Goal: Task Accomplishment & Management: Use online tool/utility

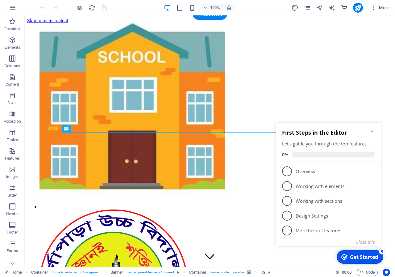
scroll to position [606, 0]
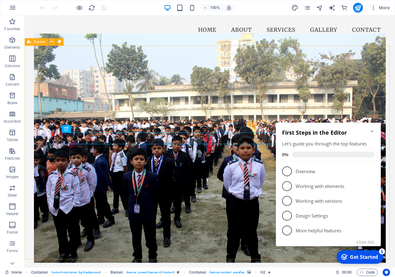
click at [370, 135] on h2 "First Steps in the Editor" at bounding box center [328, 132] width 93 height 7
click at [371, 133] on icon "Minimize checklist" at bounding box center [372, 131] width 5 height 5
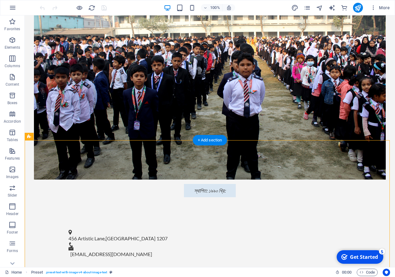
scroll to position [754, 0]
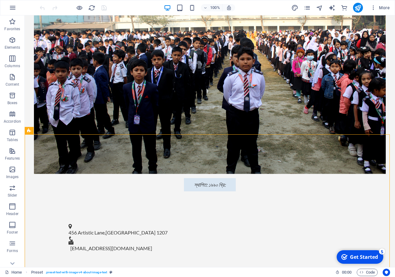
drag, startPoint x: 29, startPoint y: 251, endPoint x: 37, endPoint y: 132, distance: 119.7
click at [37, 132] on div "Preset" at bounding box center [31, 131] width 13 height 8
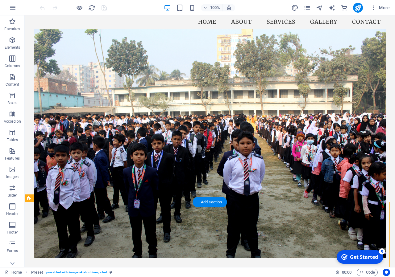
scroll to position [597, 0]
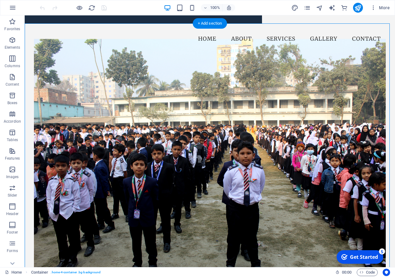
drag, startPoint x: 29, startPoint y: 56, endPoint x: 30, endPoint y: 82, distance: 26.3
click at [52, 52] on icon at bounding box center [51, 51] width 3 height 6
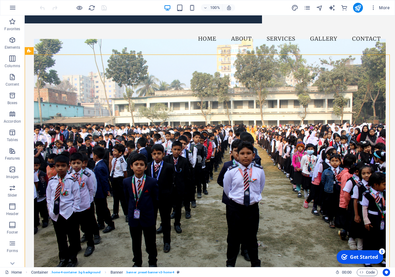
click at [362, 12] on div at bounding box center [358, 8] width 10 height 10
click at [360, 10] on icon "publish" at bounding box center [357, 7] width 7 height 7
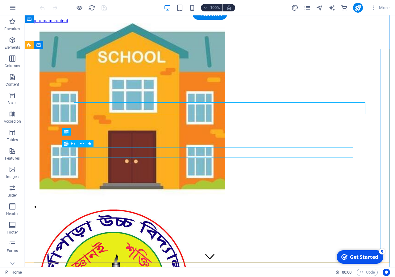
scroll to position [606, 0]
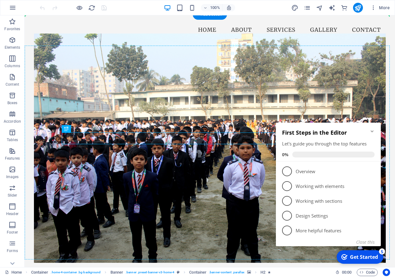
drag, startPoint x: 208, startPoint y: 140, endPoint x: 203, endPoint y: 104, distance: 36.2
click at [203, 104] on div "Varnapara High School ভর্ণাপাড়া উচ্চ বিদ্যালয় স্থাপিত: ১৯৯০ খ্রি:" at bounding box center [210, 205] width 352 height 319
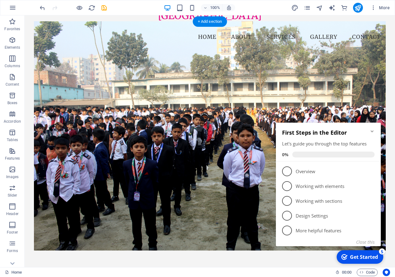
scroll to position [547, 0]
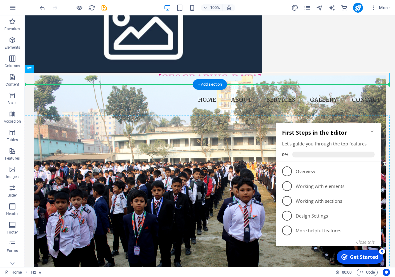
drag, startPoint x: 178, startPoint y: 79, endPoint x: 181, endPoint y: 134, distance: 55.0
drag, startPoint x: 178, startPoint y: 79, endPoint x: 178, endPoint y: 161, distance: 81.8
drag, startPoint x: 55, startPoint y: 86, endPoint x: 31, endPoint y: 116, distance: 38.5
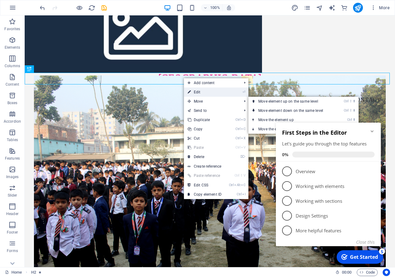
click at [198, 94] on link "⏎ Edit" at bounding box center [204, 92] width 41 height 9
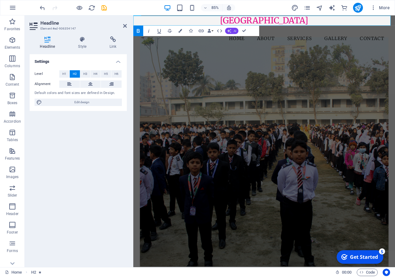
click at [232, 32] on button "AI" at bounding box center [231, 31] width 13 height 6
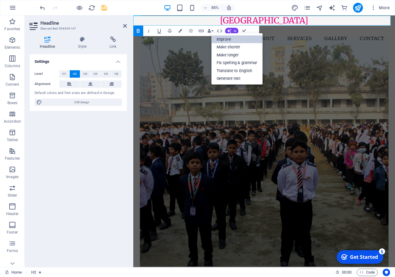
click at [236, 38] on link "Improve" at bounding box center [236, 39] width 51 height 8
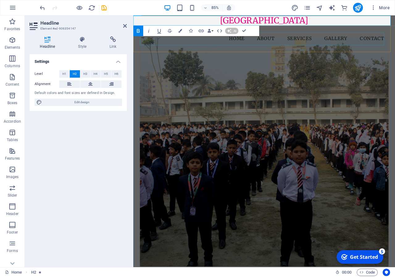
scroll to position [511, 0]
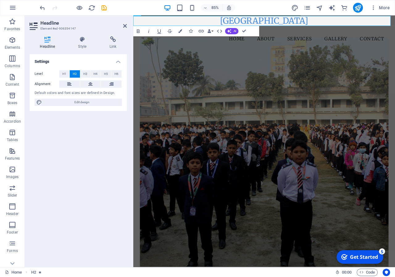
click at [279, 75] on figure at bounding box center [287, 177] width 293 height 270
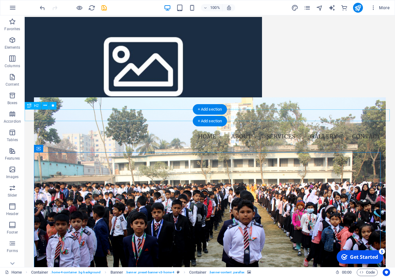
click at [177, 116] on div "[GEOGRAPHIC_DATA]" at bounding box center [210, 116] width 370 height 12
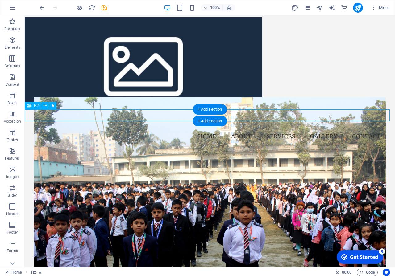
click at [177, 116] on div "[GEOGRAPHIC_DATA]" at bounding box center [210, 116] width 370 height 12
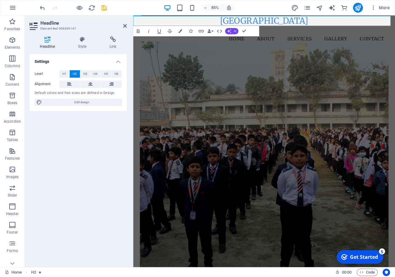
click at [238, 31] on button "AI" at bounding box center [231, 31] width 13 height 6
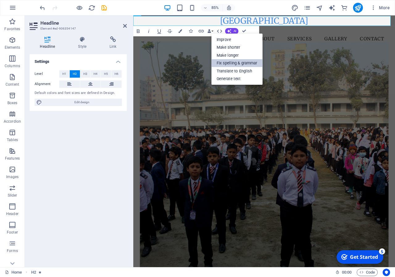
click at [240, 62] on link "Fix spelling & grammar" at bounding box center [236, 63] width 51 height 8
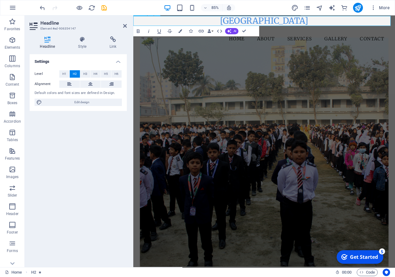
click at [263, 23] on h2 "[GEOGRAPHIC_DATA]" at bounding box center [287, 22] width 308 height 12
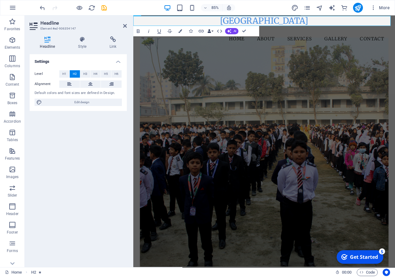
click at [212, 32] on button "Data Bindings" at bounding box center [210, 31] width 7 height 10
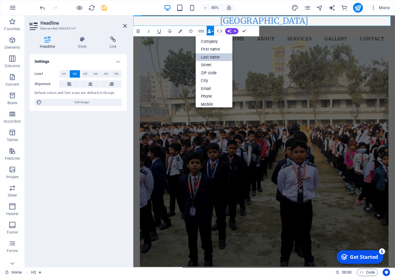
click at [213, 55] on link "Last name" at bounding box center [214, 57] width 37 height 8
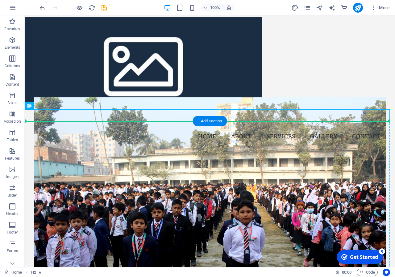
drag, startPoint x: 172, startPoint y: 114, endPoint x: 176, endPoint y: 133, distance: 19.5
drag, startPoint x: 169, startPoint y: 114, endPoint x: 167, endPoint y: 154, distance: 40.1
drag, startPoint x: 53, startPoint y: 121, endPoint x: 50, endPoint y: 140, distance: 19.1
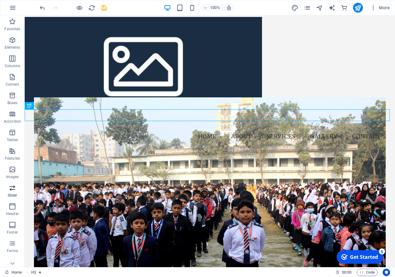
click at [11, 188] on icon "button" at bounding box center [12, 188] width 7 height 7
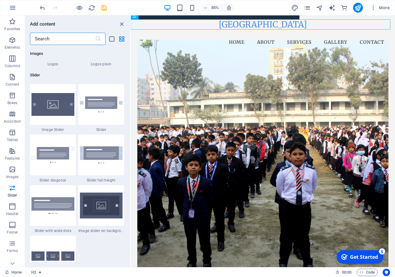
scroll to position [3498, 0]
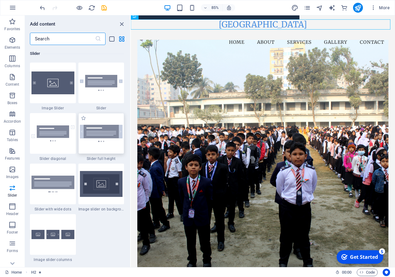
click at [102, 142] on img at bounding box center [101, 133] width 43 height 17
click at [131, 181] on div "H2 Container Banner Container H3 Spacer Info Bar Container Menu Container Menu …" at bounding box center [263, 141] width 264 height 252
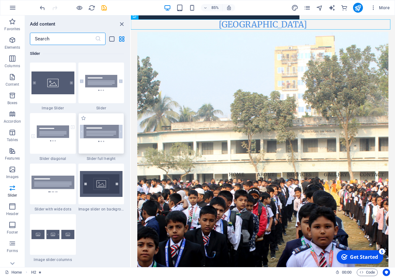
click at [131, 181] on div "H2 Container Banner Container H3 Spacer Info Bar Container Menu Container Menu …" at bounding box center [263, 141] width 264 height 252
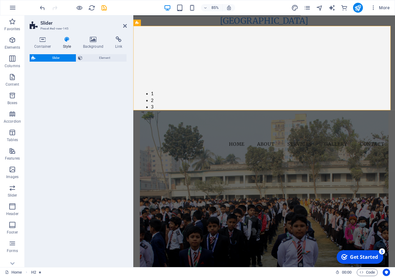
select select "rem"
select select "px"
select select "preset-slider-content-v3-full-height"
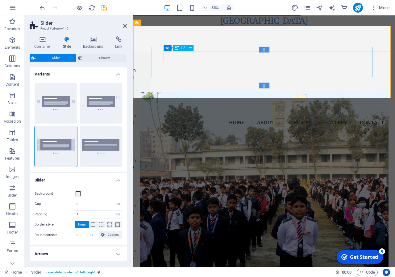
click at [149, 118] on div "Slide 1" at bounding box center [8, 124] width 281 height 12
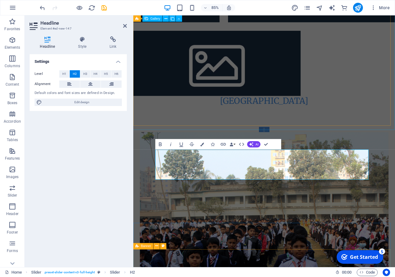
scroll to position [353, 0]
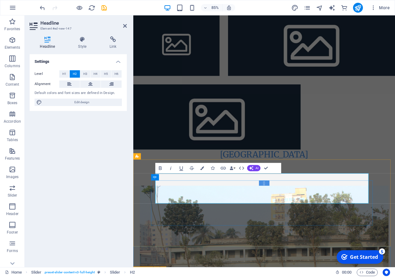
drag, startPoint x: 356, startPoint y: 234, endPoint x: 160, endPoint y: 231, distance: 196.3
click at [68, 74] on button "H1" at bounding box center [64, 73] width 10 height 7
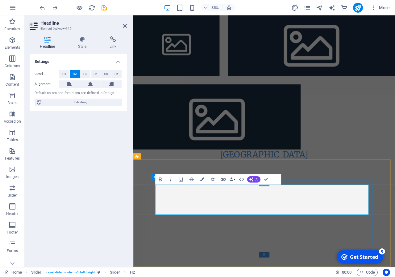
click at [93, 84] on button at bounding box center [90, 84] width 21 height 7
drag, startPoint x: 383, startPoint y: 246, endPoint x: 236, endPoint y: 234, distance: 147.4
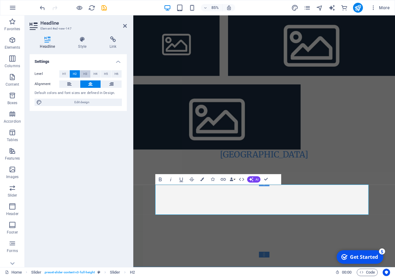
click at [85, 75] on span "H3" at bounding box center [85, 73] width 4 height 7
drag, startPoint x: 396, startPoint y: 246, endPoint x: 224, endPoint y: 237, distance: 172.7
click at [218, 277] on div "Slide 3 Lorem ipsum dolor sit amet, consectetur adipisicing elit. Id, ipsum, qu…" at bounding box center [287, 255] width 308 height 140
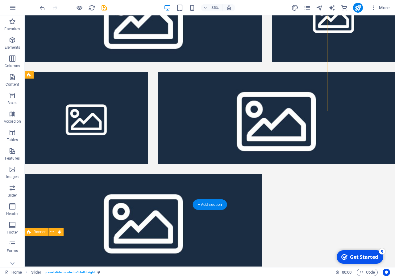
scroll to position [553, 0]
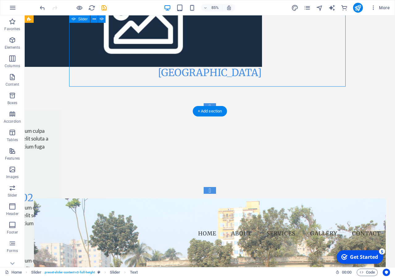
scroll to position [647, 0]
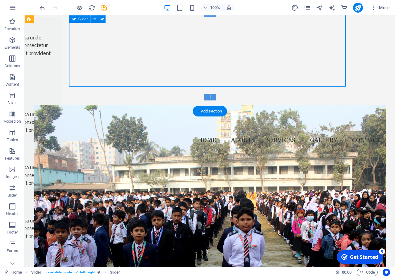
drag, startPoint x: 166, startPoint y: 82, endPoint x: 175, endPoint y: 64, distance: 19.5
click at [175, 64] on div "Slide 3 Lorem ipsum dolor sit amet, consectetur adipisicing elit. Id, ipsum, qu…" at bounding box center [210, 55] width 276 height 90
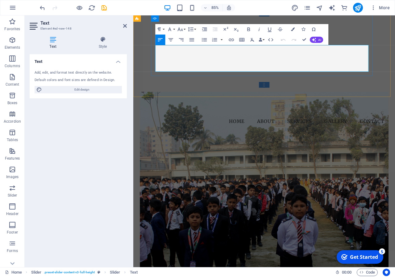
click at [139, 110] on p "Lorem ipsum dolor sit amet, consectetur adipisicing elit. Id, ipsum, quibusdam,…" at bounding box center [18, 125] width 241 height 31
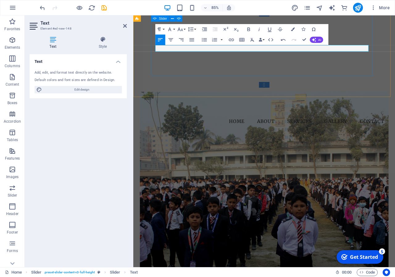
click at [180, 71] on div "Slide 3 Lorem ipsum dolor sit amet, consectetur adipisicing elit. Id, ipsum, qu…" at bounding box center [287, 55] width 266 height 90
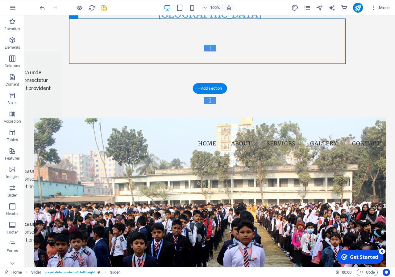
scroll to position [584, 0]
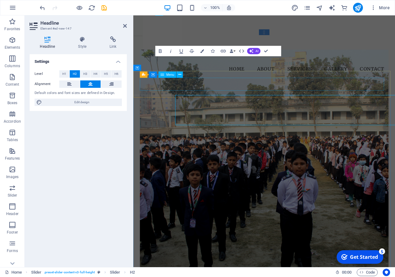
scroll to position [552, 0]
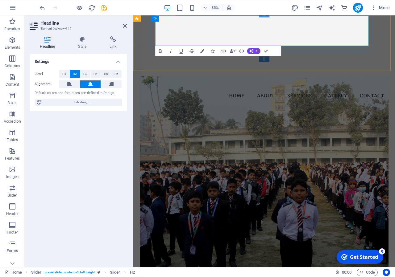
click at [139, 76] on h2 "Varnapara High School স্খাপিত: ১৯৯০ খ্রি: EIIN : 120469. MPO Code No: 7807031302" at bounding box center [18, 93] width 241 height 35
click at [266, 132] on figure at bounding box center [287, 222] width 293 height 270
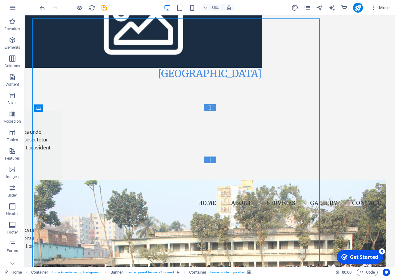
scroll to position [646, 0]
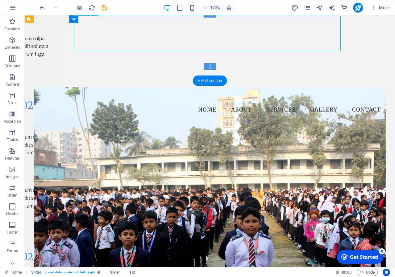
scroll to position [552, 0]
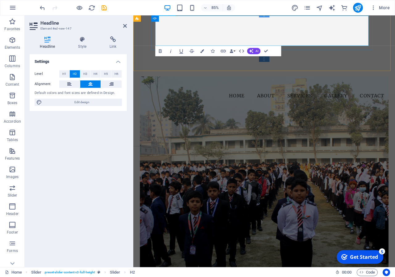
click at [139, 76] on h2 "Wile Come to Varnapara High School স্খাপিত: ১৯৯০ খ্রি: EIIN : 120469. MPO Code …" at bounding box center [18, 93] width 241 height 35
drag, startPoint x: 386, startPoint y: 19, endPoint x: 185, endPoint y: 16, distance: 201.2
click at [139, 76] on h2 "Wile Come to Varnapara High School স্খাপিত: ১৯৯০ খ্রি: EIIN : 120469. MPO Code …" at bounding box center [18, 93] width 241 height 35
click at [310, 208] on figure at bounding box center [287, 222] width 293 height 270
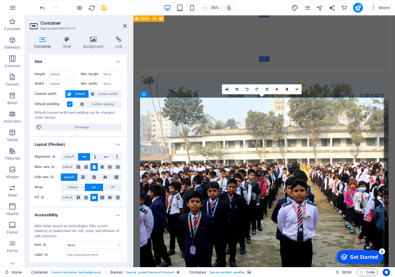
click at [277, 59] on div "Slide 3 Lorem ipsum dolor sit amet, consectetur adipisicing elit. Id, ipsum, qu…" at bounding box center [287, 40] width 308 height 108
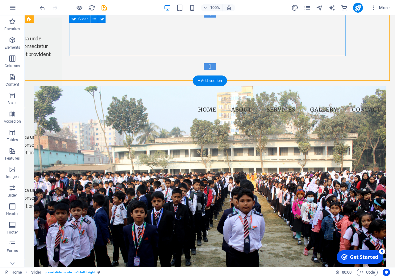
scroll to position [645, 0]
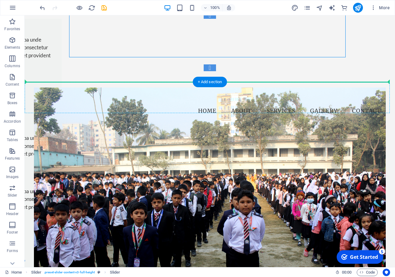
drag, startPoint x: 54, startPoint y: 31, endPoint x: 56, endPoint y: 98, distance: 67.0
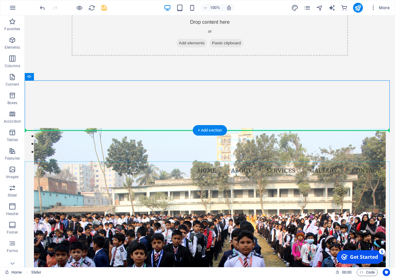
drag, startPoint x: 34, startPoint y: 107, endPoint x: 46, endPoint y: 200, distance: 93.7
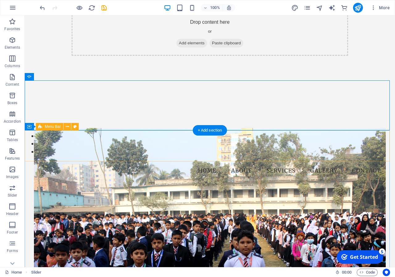
drag, startPoint x: 195, startPoint y: 207, endPoint x: 199, endPoint y: 126, distance: 81.9
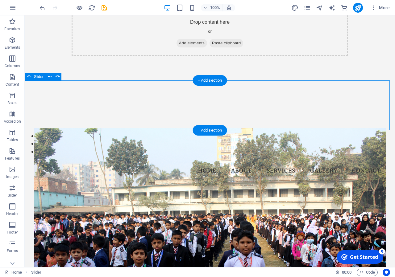
click at [25, 130] on button "button" at bounding box center [25, 130] width 0 height 0
click at [25, 86] on button "button" at bounding box center [25, 86] width 0 height 0
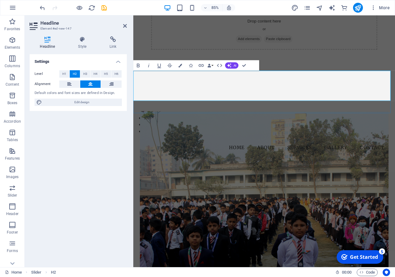
drag, startPoint x: 379, startPoint y: 89, endPoint x: 201, endPoint y: 89, distance: 178.0
copy h2 "Wile Come to Varnapara High School"
click at [133, 86] on button "button" at bounding box center [133, 86] width 0 height 0
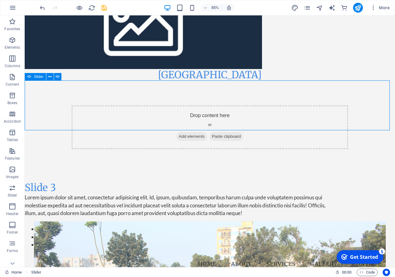
scroll to position [645, 0]
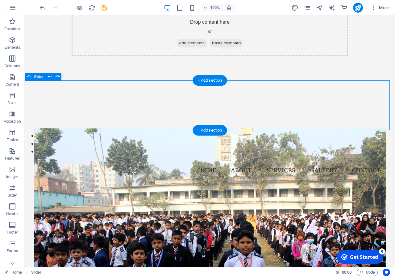
click at [25, 86] on button "button" at bounding box center [25, 86] width 0 height 0
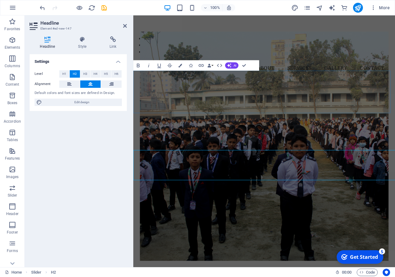
scroll to position [551, 0]
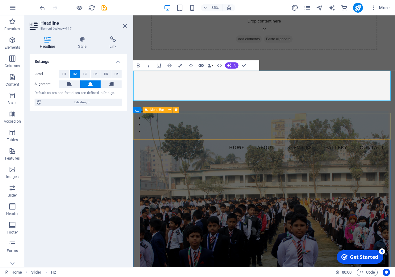
click at [345, 159] on div "Menu Home About Services Gallery Contact" at bounding box center [287, 171] width 308 height 31
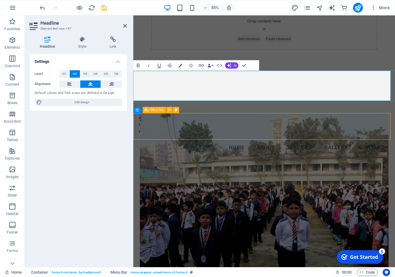
click at [395, 156] on div "Menu Home About Services Gallery Contact" at bounding box center [287, 171] width 308 height 31
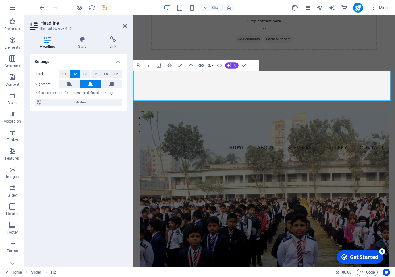
click at [133, 130] on button "button" at bounding box center [133, 130] width 0 height 0
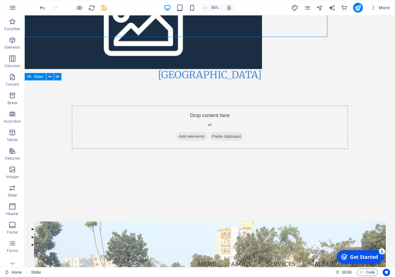
scroll to position [645, 0]
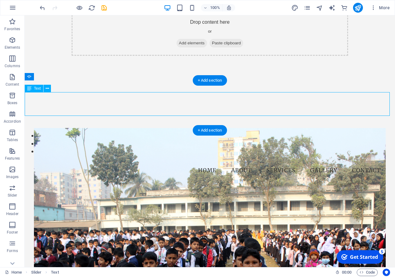
scroll to position [551, 0]
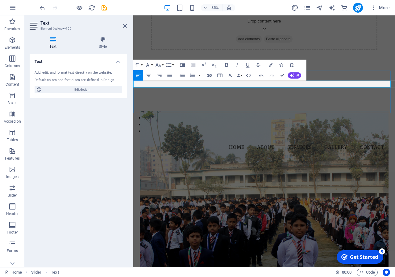
drag, startPoint x: 214, startPoint y: 98, endPoint x: 126, endPoint y: 98, distance: 87.9
click at [133, 98] on div "Slide 3 Lorem ipsum dolor sit amet, consectetur adipisicing elit. Id, ipsum, qu…" at bounding box center [287, 106] width 308 height 35
click at [163, 65] on button "Font Size" at bounding box center [159, 65] width 10 height 10
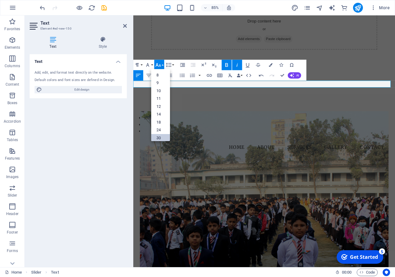
click at [159, 138] on link "30" at bounding box center [160, 138] width 19 height 8
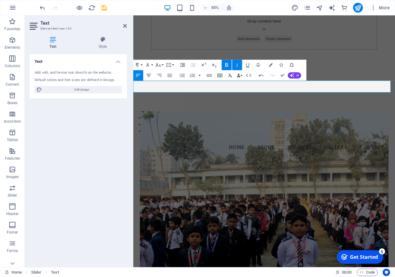
click at [152, 77] on icon "button" at bounding box center [149, 76] width 6 height 6
click at [173, 66] on button "Line Height" at bounding box center [170, 65] width 10 height 10
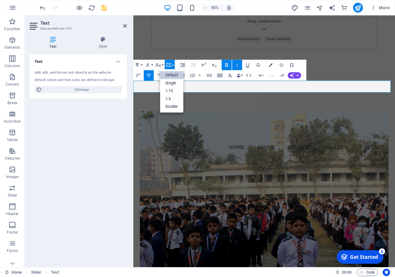
scroll to position [0, 0]
click at [177, 81] on link "Single" at bounding box center [171, 83] width 23 height 8
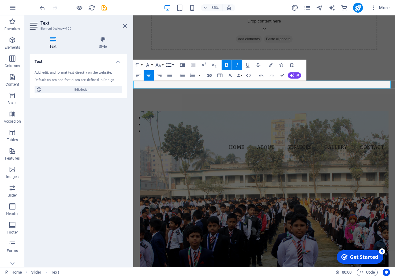
click at [174, 66] on button "Line Height" at bounding box center [170, 65] width 10 height 10
click at [176, 104] on link "Double" at bounding box center [171, 107] width 23 height 8
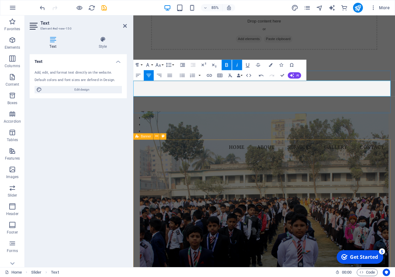
drag, startPoint x: 274, startPoint y: 103, endPoint x: 251, endPoint y: 103, distance: 23.5
drag, startPoint x: 348, startPoint y: 99, endPoint x: 196, endPoint y: 106, distance: 152.3
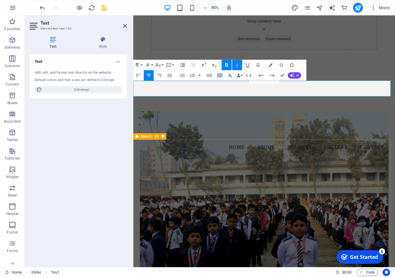
click at [236, 69] on button "Italic" at bounding box center [237, 65] width 10 height 10
click at [241, 76] on button "Data Bindings" at bounding box center [239, 75] width 7 height 10
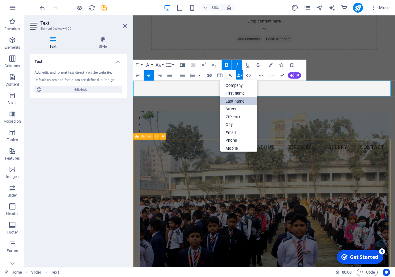
click at [235, 102] on link "Last name" at bounding box center [239, 102] width 37 height 8
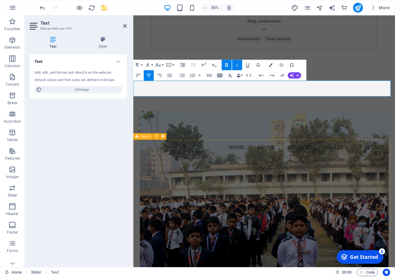
click at [221, 79] on button "Insert Table" at bounding box center [220, 75] width 10 height 10
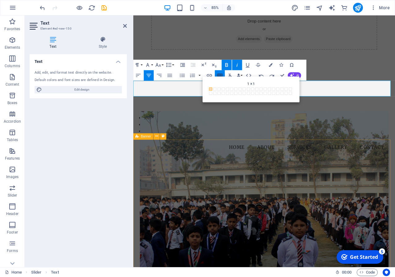
click at [221, 79] on div "Back 1 × 1 1 × 1 1 × 2 1 × 3 1 × 4 1 × 5 1 × 6 1 × 7 1 × 8 1 × 9 1 × 10 1 × 11 …" at bounding box center [251, 90] width 97 height 26
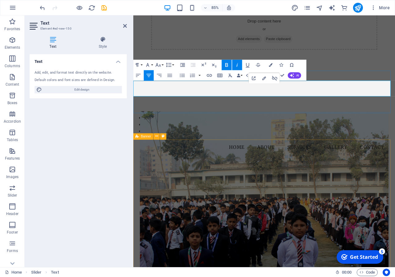
drag, startPoint x: 208, startPoint y: 97, endPoint x: 406, endPoint y: 102, distance: 198.8
click at [270, 68] on button "Colors" at bounding box center [271, 65] width 10 height 10
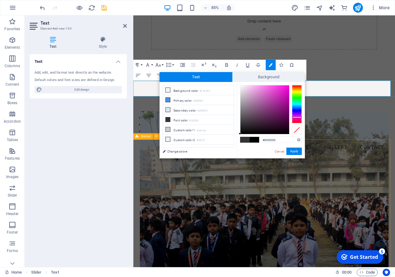
click at [297, 117] on div at bounding box center [297, 104] width 10 height 38
type input "#fa15e0"
drag, startPoint x: 281, startPoint y: 92, endPoint x: 285, endPoint y: 86, distance: 6.7
click at [285, 86] on div at bounding box center [264, 109] width 49 height 49
click at [297, 152] on button "Apply" at bounding box center [293, 151] width 15 height 7
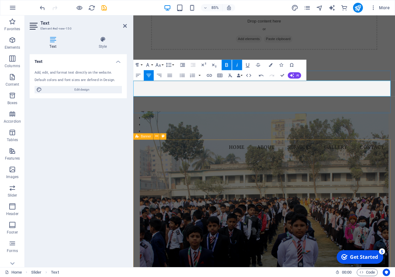
click at [313, 181] on figure at bounding box center [287, 263] width 293 height 270
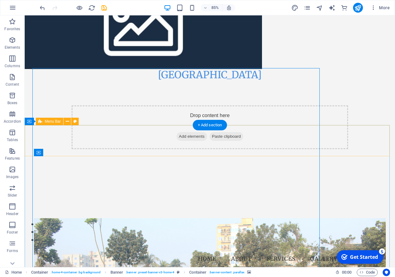
scroll to position [645, 0]
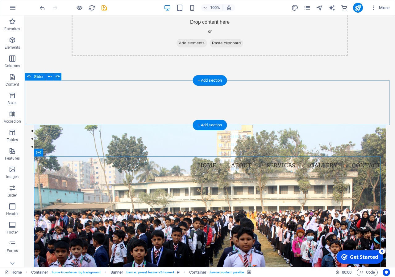
click at [25, 125] on button "button" at bounding box center [25, 125] width 0 height 0
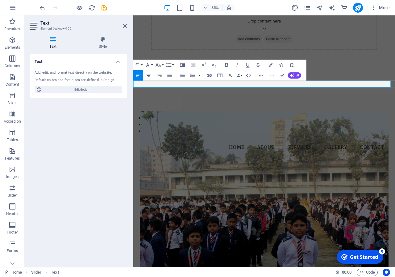
click at [148, 77] on icon "button" at bounding box center [149, 76] width 6 height 6
drag, startPoint x: 320, startPoint y: 98, endPoint x: 252, endPoint y: 95, distance: 68.6
click at [160, 66] on icon "button" at bounding box center [158, 65] width 6 height 6
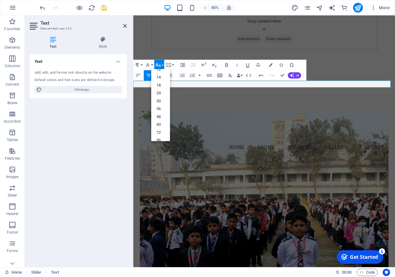
scroll to position [50, 0]
click at [159, 137] on link "96" at bounding box center [160, 135] width 19 height 8
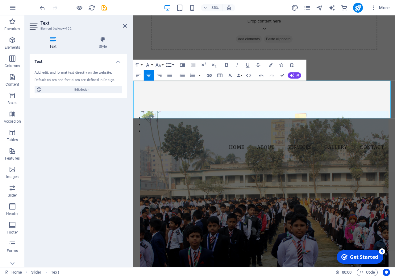
click at [173, 69] on button "Line Height" at bounding box center [170, 65] width 10 height 10
click at [175, 103] on link "Double" at bounding box center [171, 107] width 23 height 8
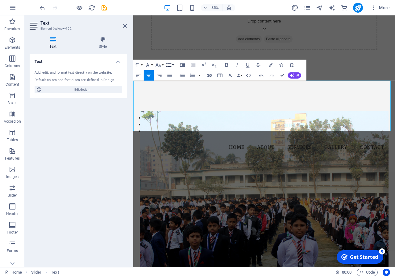
click at [170, 67] on icon "button" at bounding box center [169, 65] width 6 height 6
click at [172, 76] on link "Default" at bounding box center [171, 75] width 23 height 8
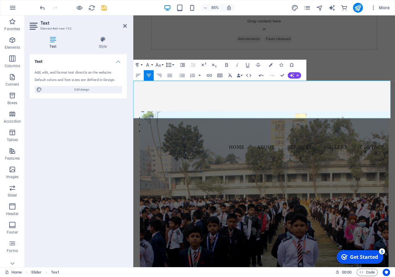
click at [172, 65] on button "Line Height" at bounding box center [170, 65] width 10 height 10
click at [172, 85] on link "Single" at bounding box center [171, 83] width 23 height 8
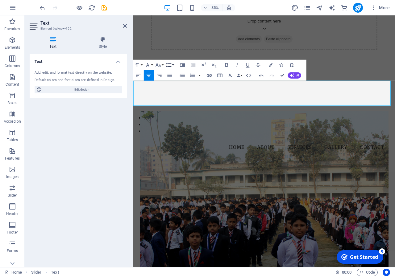
click at [173, 66] on button "Line Height" at bounding box center [170, 65] width 10 height 10
click at [173, 91] on link "1.15" at bounding box center [171, 91] width 23 height 8
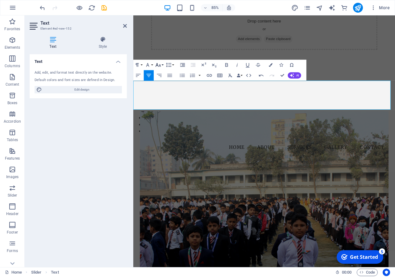
click at [164, 70] on button "Font Size" at bounding box center [159, 65] width 10 height 10
click at [162, 122] on link "60" at bounding box center [160, 120] width 19 height 8
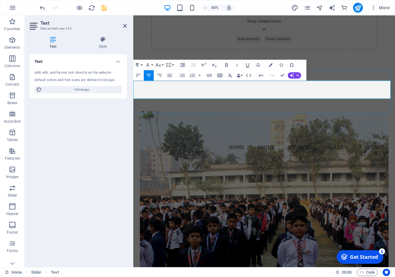
drag, startPoint x: 359, startPoint y: 102, endPoint x: 205, endPoint y: 100, distance: 154.0
click at [270, 69] on button "Colors" at bounding box center [271, 65] width 10 height 10
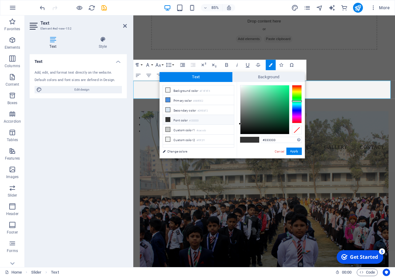
click at [299, 101] on div at bounding box center [297, 104] width 10 height 38
click at [283, 87] on div at bounding box center [264, 109] width 49 height 49
click at [293, 152] on button "Apply" at bounding box center [293, 151] width 15 height 7
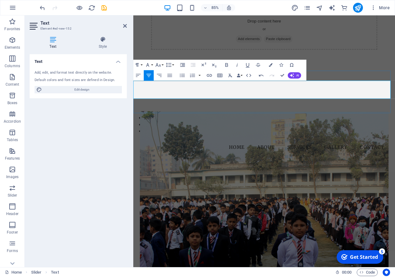
click at [267, 68] on button "Colors" at bounding box center [271, 65] width 10 height 10
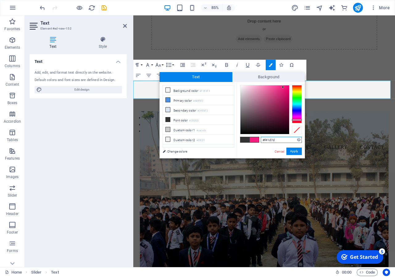
click at [299, 120] on div at bounding box center [297, 104] width 10 height 38
click at [299, 119] on div at bounding box center [297, 119] width 10 height 2
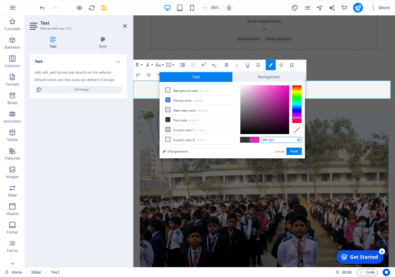
click at [297, 118] on div at bounding box center [297, 104] width 10 height 38
type input "#f41df1"
click at [297, 117] on div at bounding box center [297, 104] width 10 height 38
click at [297, 117] on div at bounding box center [297, 117] width 10 height 2
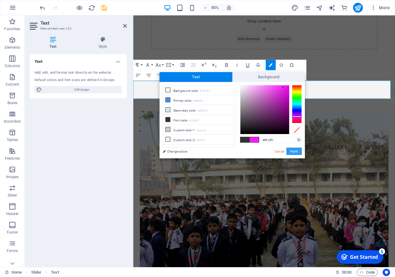
click at [293, 150] on button "Apply" at bounding box center [293, 151] width 15 height 7
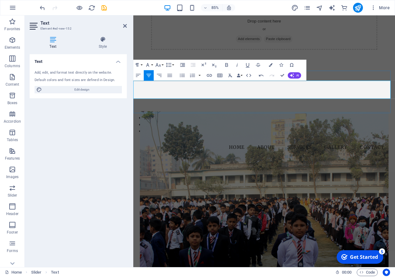
click at [372, 159] on div "Menu Home About Services Gallery Contact" at bounding box center [287, 171] width 308 height 31
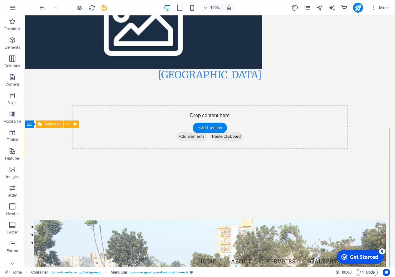
scroll to position [645, 0]
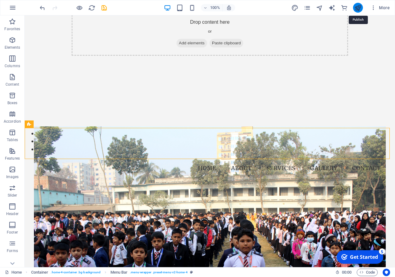
click at [359, 4] on icon "publish" at bounding box center [357, 7] width 7 height 7
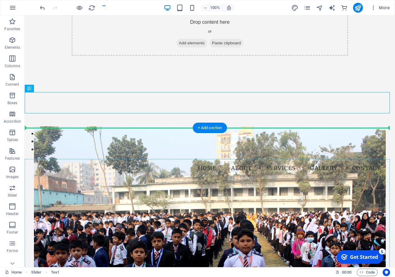
drag, startPoint x: 194, startPoint y: 103, endPoint x: 197, endPoint y: 176, distance: 72.9
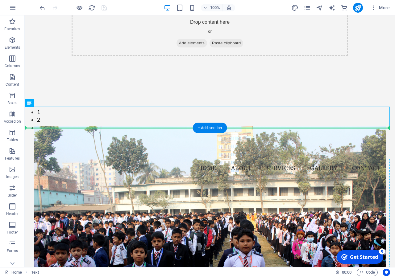
drag, startPoint x: 225, startPoint y: 119, endPoint x: 226, endPoint y: 183, distance: 64.2
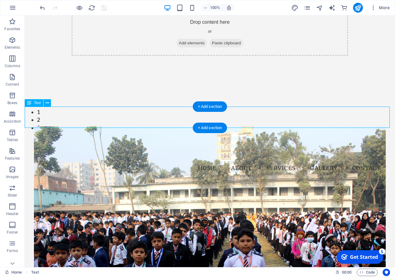
drag, startPoint x: 153, startPoint y: 118, endPoint x: 243, endPoint y: 120, distance: 90.4
click at [243, 132] on div "ভর্ণাপাড়া উচ্চ বিদ্যালয়" at bounding box center [210, 142] width 370 height 21
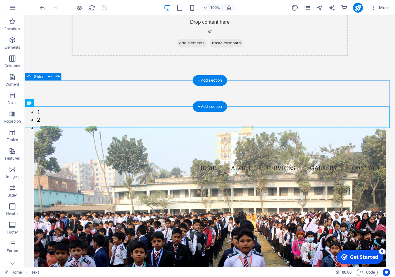
click at [40, 116] on button "2" at bounding box center [38, 120] width 3 height 8
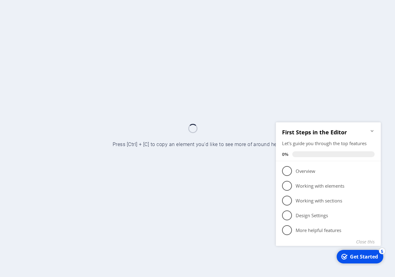
click at [374, 127] on div "First Steps in the Editor Let's guide you through the top features 0%" at bounding box center [328, 141] width 105 height 39
click at [372, 131] on icon "Minimize checklist" at bounding box center [372, 130] width 5 height 5
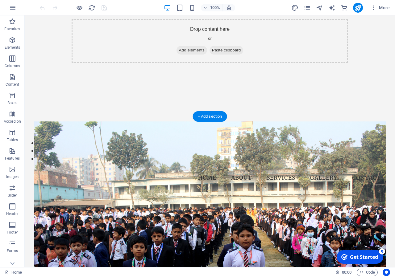
scroll to position [610, 0]
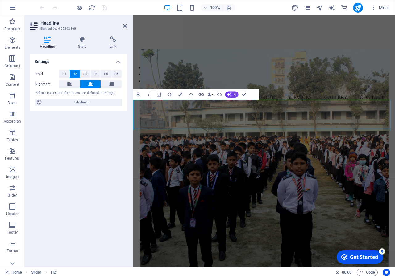
scroll to position [517, 0]
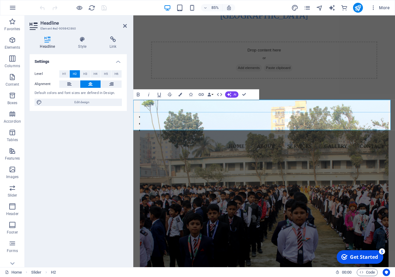
click at [274, 118] on div "Slide 3 ভর্ণাপাড়া উচ্চ বিদ্যালয় Wile Come to Varnapara High School স্খাপিত: ১৯৯…" at bounding box center [287, 135] width 308 height 40
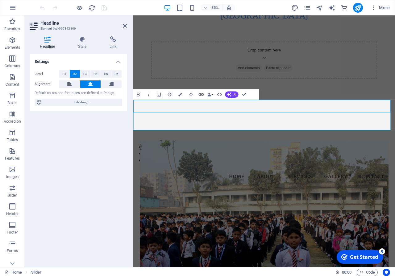
scroll to position [610, 0]
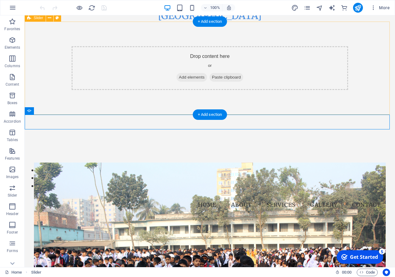
click at [253, 103] on div "Drop content here or Add elements Paste clipboard" at bounding box center [210, 68] width 370 height 93
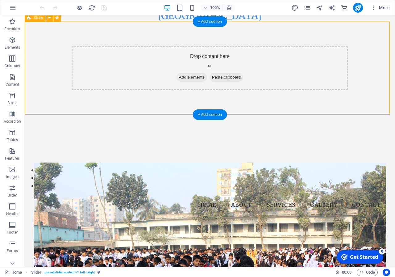
click at [234, 79] on span "Paste clipboard" at bounding box center [227, 77] width 34 height 9
click at [217, 57] on div "Drop content here or Add elements Paste clipboard" at bounding box center [210, 68] width 276 height 44
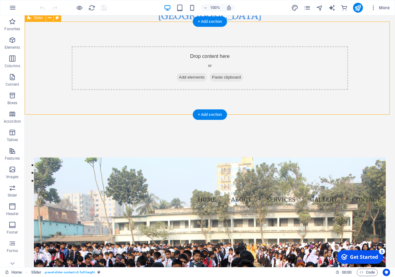
click at [186, 78] on span "Add elements" at bounding box center [191, 77] width 31 height 9
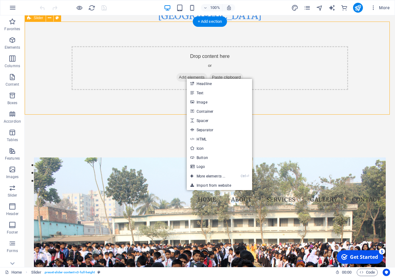
click at [182, 77] on span "Add elements" at bounding box center [191, 77] width 31 height 9
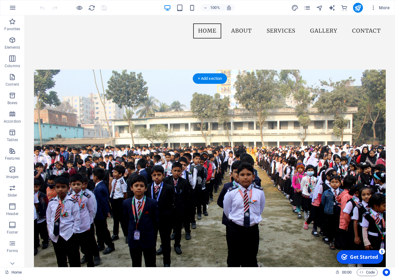
scroll to position [691, 0]
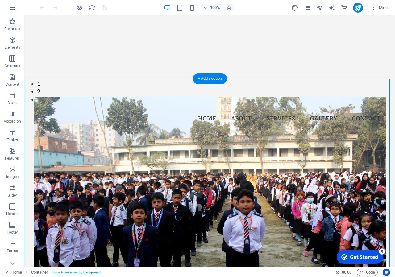
drag, startPoint x: 207, startPoint y: 210, endPoint x: 207, endPoint y: 185, distance: 25.6
click at [207, 185] on div "ভর্ণাপাড়া উচ্চ বিদ্যালয় স্থাপিত: ১৯৯০ খ্রি:" at bounding box center [210, 279] width 352 height 289
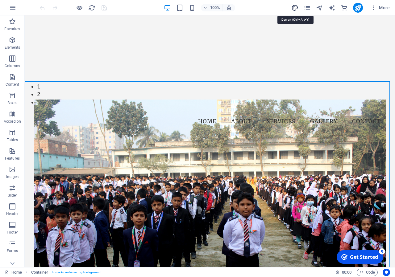
click at [294, 6] on icon "design" at bounding box center [294, 7] width 7 height 7
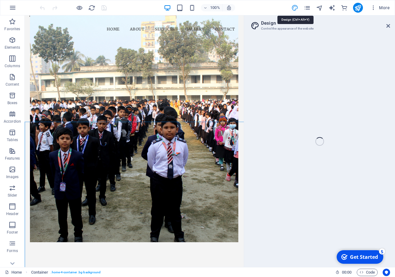
click at [294, 6] on icon "design" at bounding box center [294, 7] width 7 height 7
select select "px"
select select "200"
select select "px"
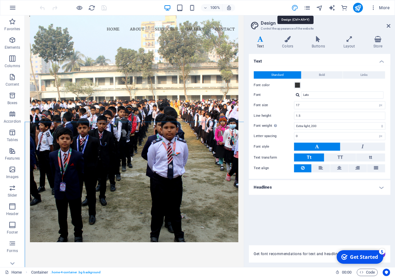
scroll to position [605, 0]
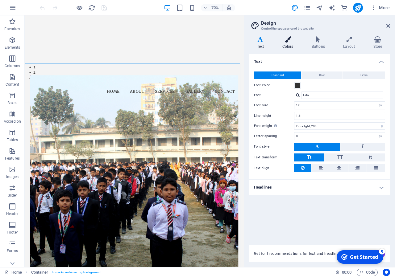
click at [288, 43] on h4 "Colors" at bounding box center [288, 42] width 29 height 13
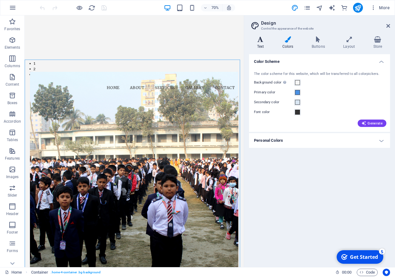
click at [264, 41] on icon at bounding box center [260, 39] width 23 height 6
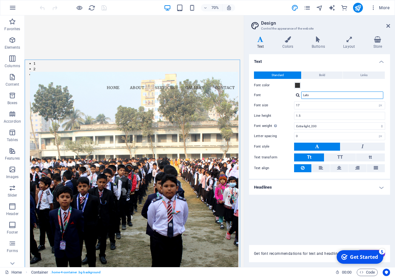
click at [320, 95] on input "Lato" at bounding box center [342, 95] width 82 height 7
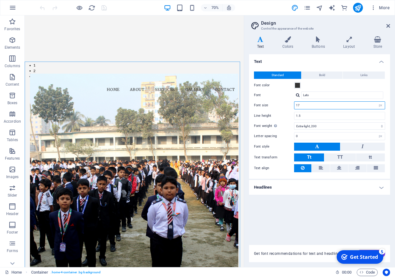
click at [318, 108] on input "17" at bounding box center [339, 105] width 90 height 7
click at [386, 27] on icon at bounding box center [388, 25] width 4 height 5
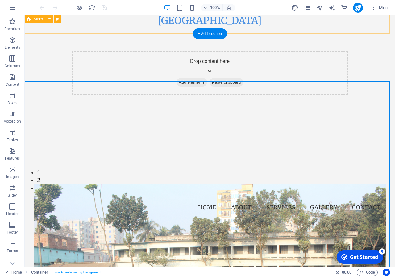
scroll to position [691, 0]
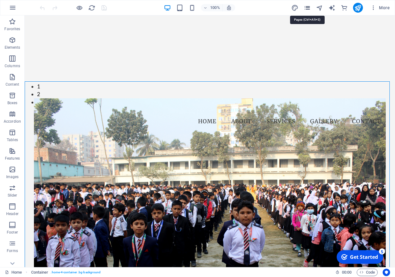
click at [309, 7] on icon "pages" at bounding box center [307, 7] width 7 height 7
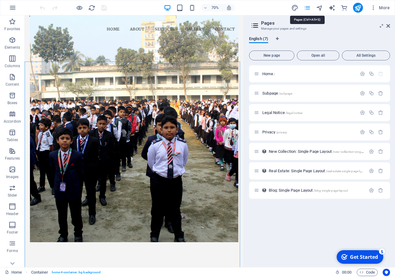
scroll to position [605, 0]
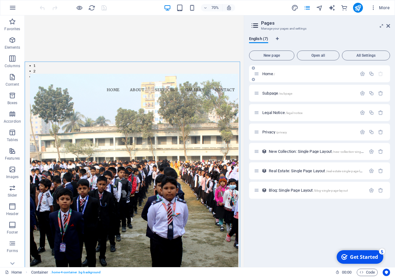
click at [272, 77] on div "Home /" at bounding box center [319, 73] width 141 height 17
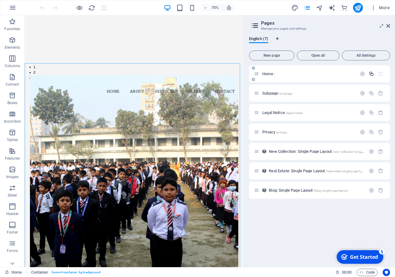
click at [368, 73] on button "button" at bounding box center [371, 73] width 9 height 5
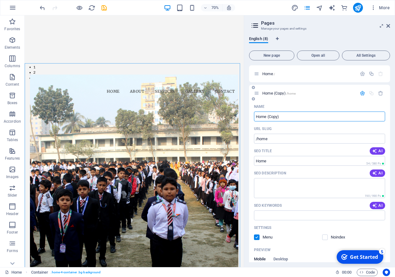
click at [299, 119] on input "Home (Copy)" at bounding box center [319, 117] width 131 height 10
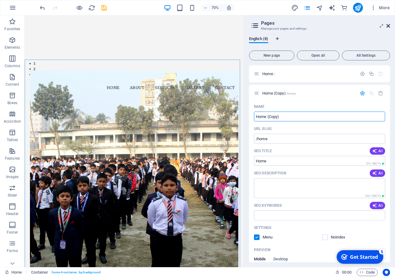
click at [387, 25] on icon at bounding box center [388, 25] width 4 height 5
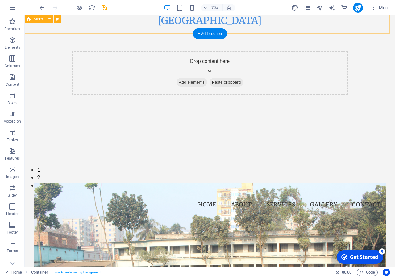
scroll to position [691, 0]
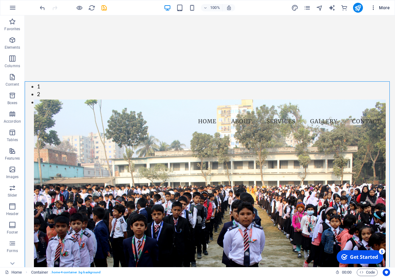
click at [388, 8] on span "More" at bounding box center [379, 8] width 19 height 6
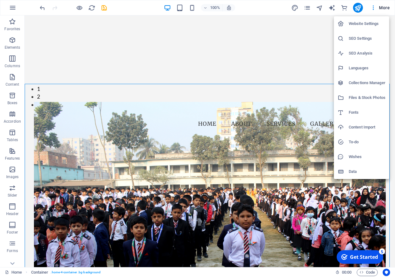
click at [350, 114] on h6 "Fonts" at bounding box center [367, 112] width 37 height 7
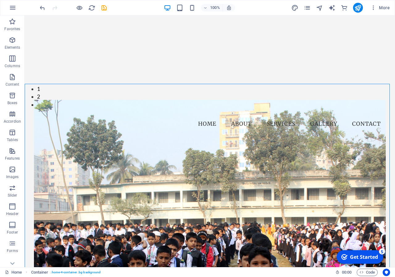
select select "popularity"
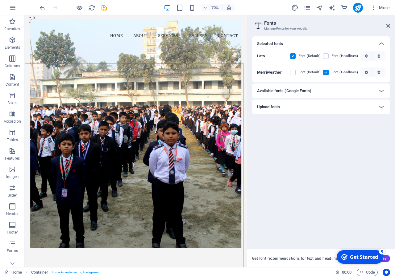
scroll to position [612, 0]
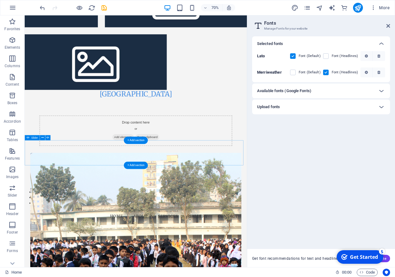
scroll to position [513, 0]
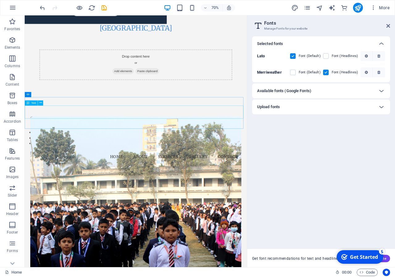
click at [31, 104] on div "Text" at bounding box center [31, 103] width 13 height 5
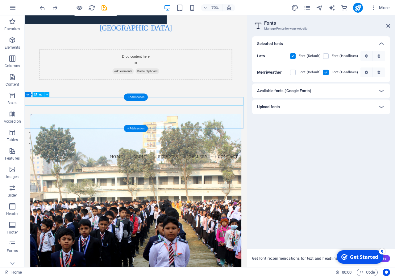
click at [44, 100] on div "Drag here to replace the existing content. Press “Ctrl” if you want to create a…" at bounding box center [136, 141] width 222 height 252
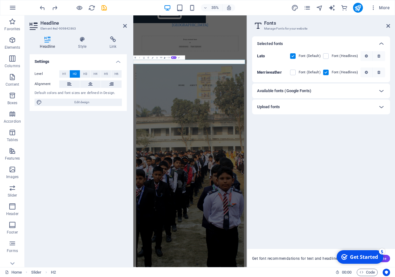
click at [291, 185] on div "Selected fonts Lato Font (Default) Font (Headlines) Merriweather Font (Default)…" at bounding box center [321, 140] width 138 height 208
click at [125, 27] on icon at bounding box center [125, 25] width 4 height 5
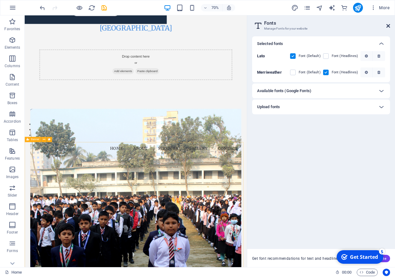
click at [387, 24] on icon at bounding box center [388, 25] width 4 height 5
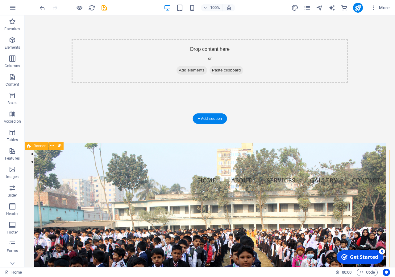
scroll to position [639, 0]
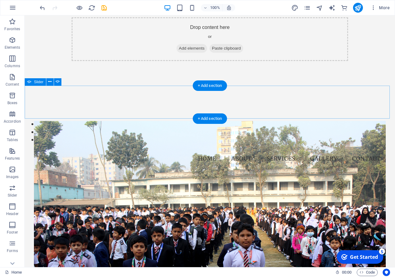
click at [25, 92] on button "button" at bounding box center [25, 92] width 0 height 0
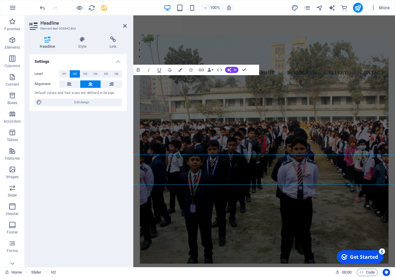
scroll to position [546, 0]
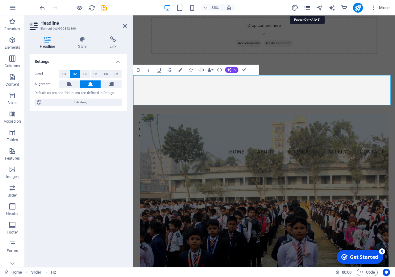
click at [308, 10] on icon "pages" at bounding box center [307, 7] width 7 height 7
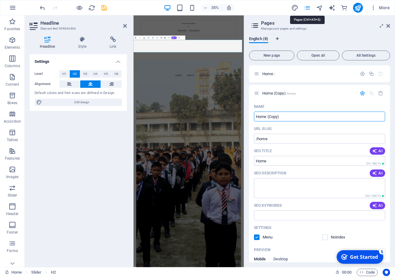
scroll to position [557, 0]
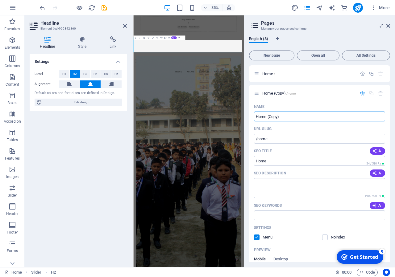
click at [385, 27] on header "Pages Manage your pages and settings" at bounding box center [320, 23] width 140 height 16
click at [322, 10] on icon "navigator" at bounding box center [319, 7] width 7 height 7
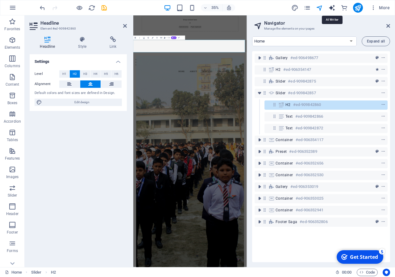
click at [334, 8] on icon "text_generator" at bounding box center [331, 7] width 7 height 7
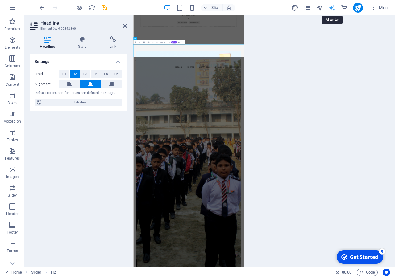
select select "English"
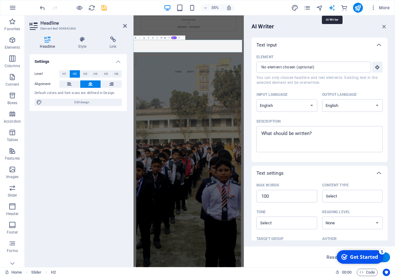
scroll to position [0, 0]
click at [309, 9] on icon "pages" at bounding box center [307, 7] width 7 height 7
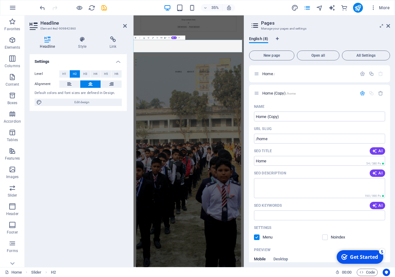
click at [256, 26] on icon at bounding box center [254, 25] width 9 height 9
click at [386, 27] on header "Pages Manage your pages and settings" at bounding box center [320, 23] width 140 height 16
click at [388, 25] on icon at bounding box center [388, 25] width 4 height 5
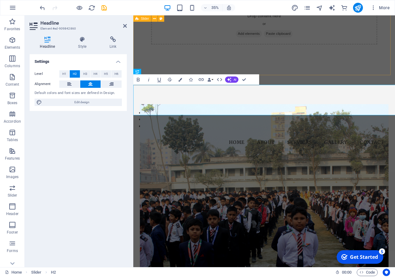
scroll to position [546, 0]
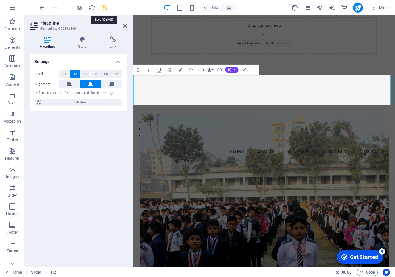
click at [101, 9] on icon "save" at bounding box center [104, 7] width 7 height 7
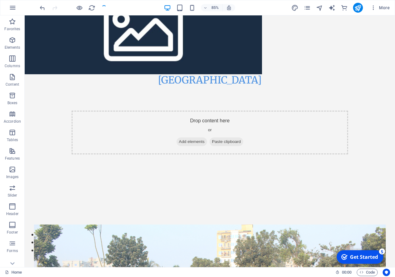
scroll to position [639, 0]
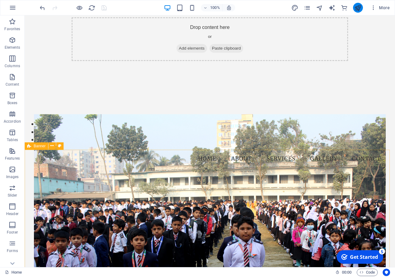
click at [357, 4] on button "publish" at bounding box center [358, 8] width 10 height 10
